Goal: Find specific page/section: Find specific page/section

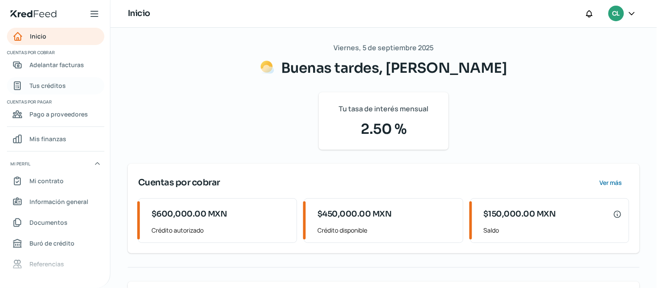
click at [49, 85] on span "Tus créditos" at bounding box center [47, 85] width 36 height 11
